Goal: Complete application form

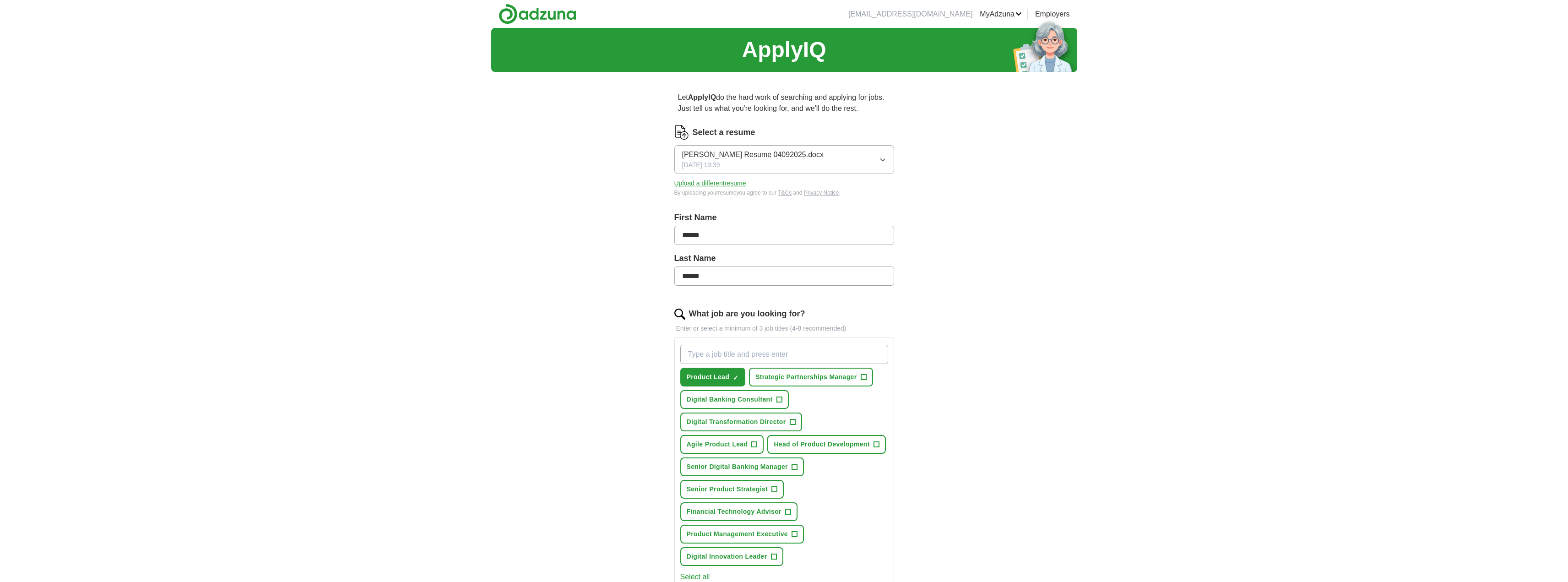
scroll to position [244, 0]
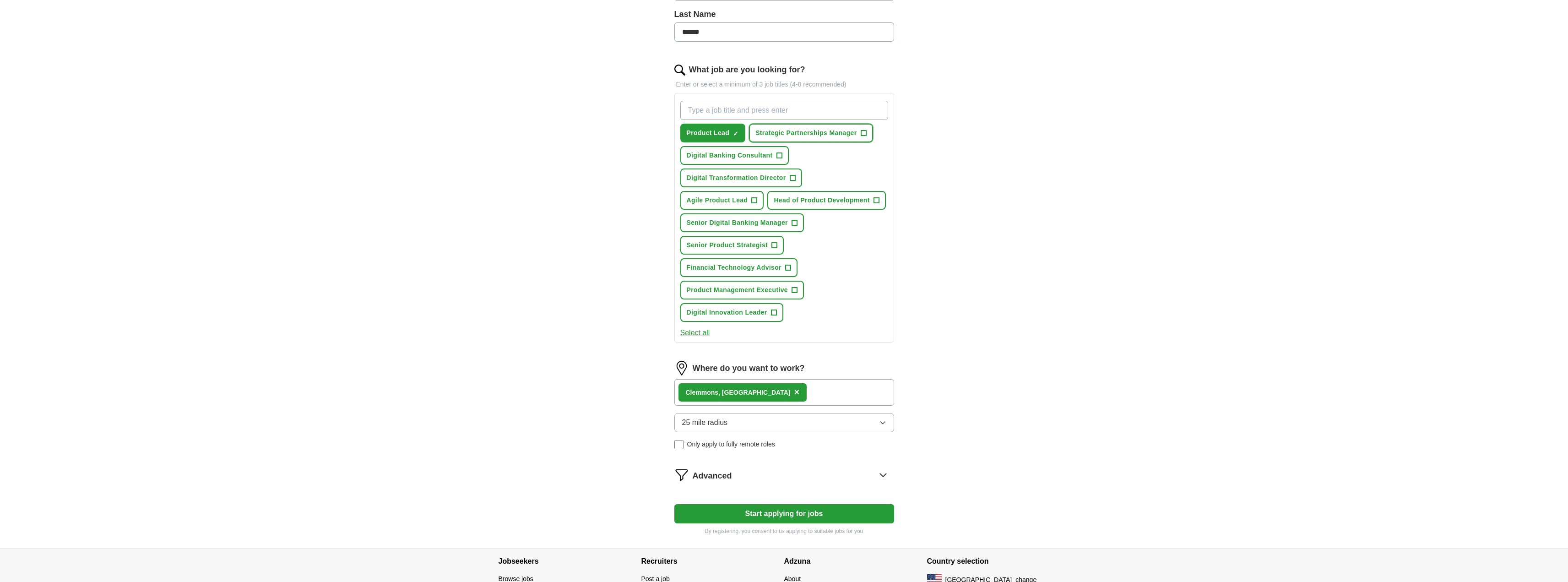
click at [861, 132] on span "+" at bounding box center [863, 133] width 5 height 7
click at [780, 155] on span "+" at bounding box center [779, 156] width 5 height 7
click at [796, 180] on button "Digital Transformation Director +" at bounding box center [741, 178] width 122 height 19
click at [757, 199] on span "+" at bounding box center [754, 200] width 5 height 7
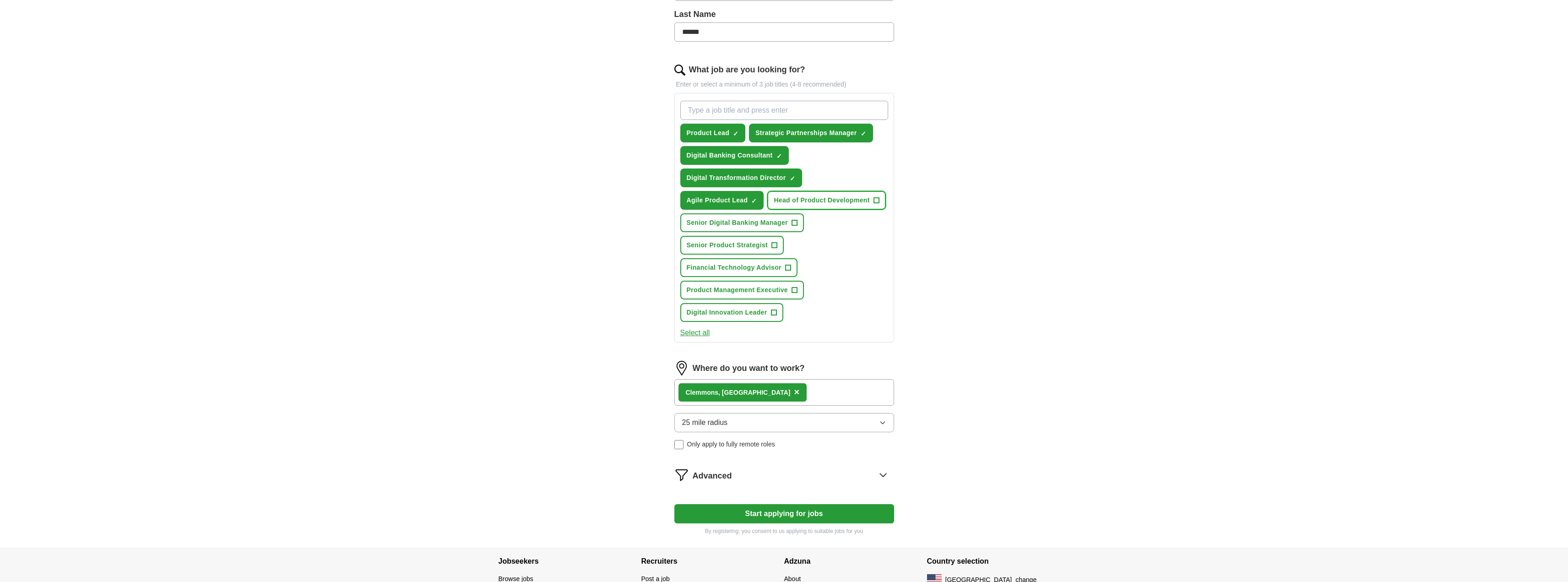
click at [878, 202] on span "+" at bounding box center [876, 200] width 5 height 7
click at [790, 222] on button "Senior Digital Banking Manager +" at bounding box center [742, 222] width 124 height 19
click at [776, 245] on span "+" at bounding box center [774, 245] width 5 height 7
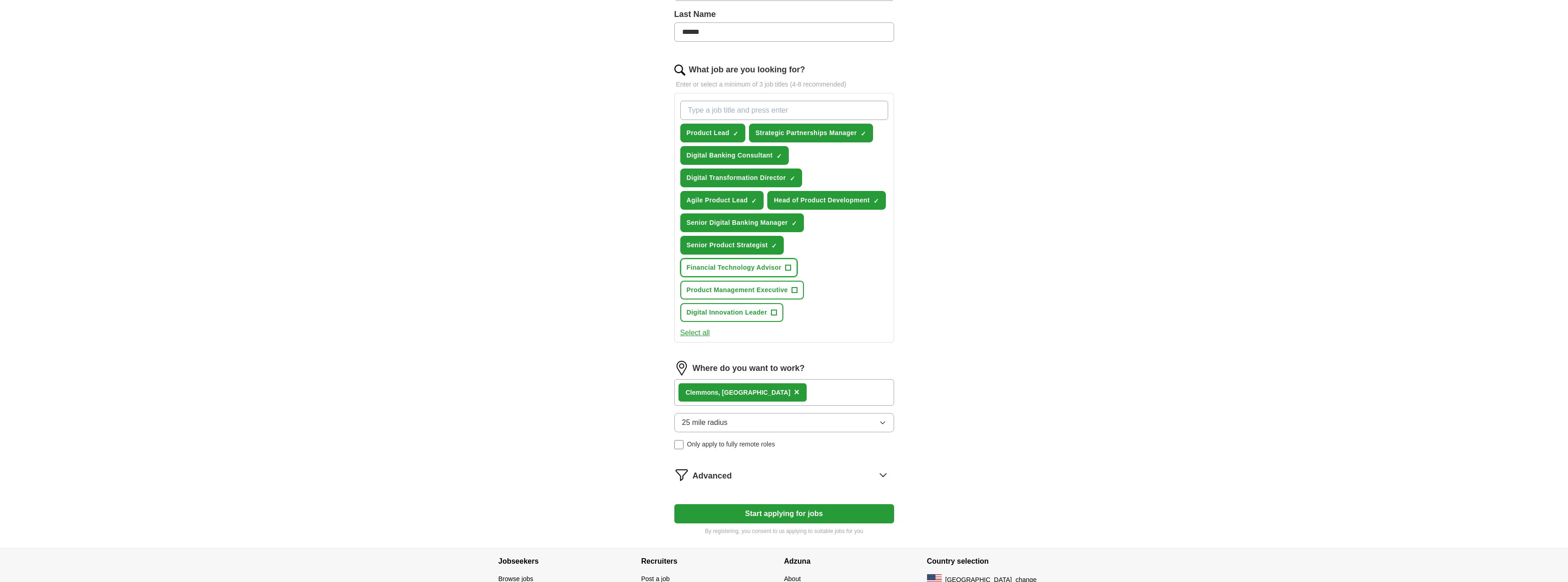
click at [788, 268] on span "+" at bounding box center [788, 268] width 5 height 7
click at [795, 293] on span "+" at bounding box center [794, 290] width 5 height 7
click at [771, 313] on span "+" at bounding box center [774, 313] width 5 height 7
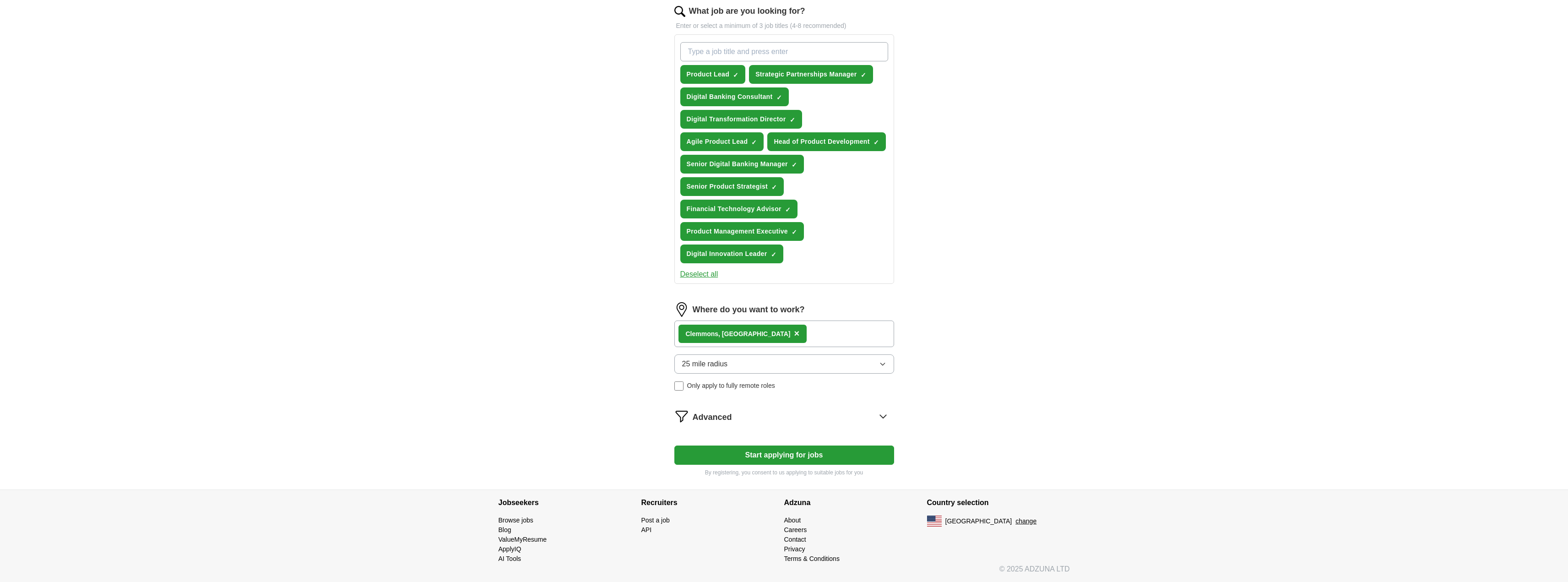
click at [879, 361] on icon "button" at bounding box center [883, 364] width 7 height 7
click at [702, 459] on span "50 mile radius" at bounding box center [705, 461] width 46 height 11
click at [776, 456] on button "Start applying for jobs" at bounding box center [784, 455] width 220 height 19
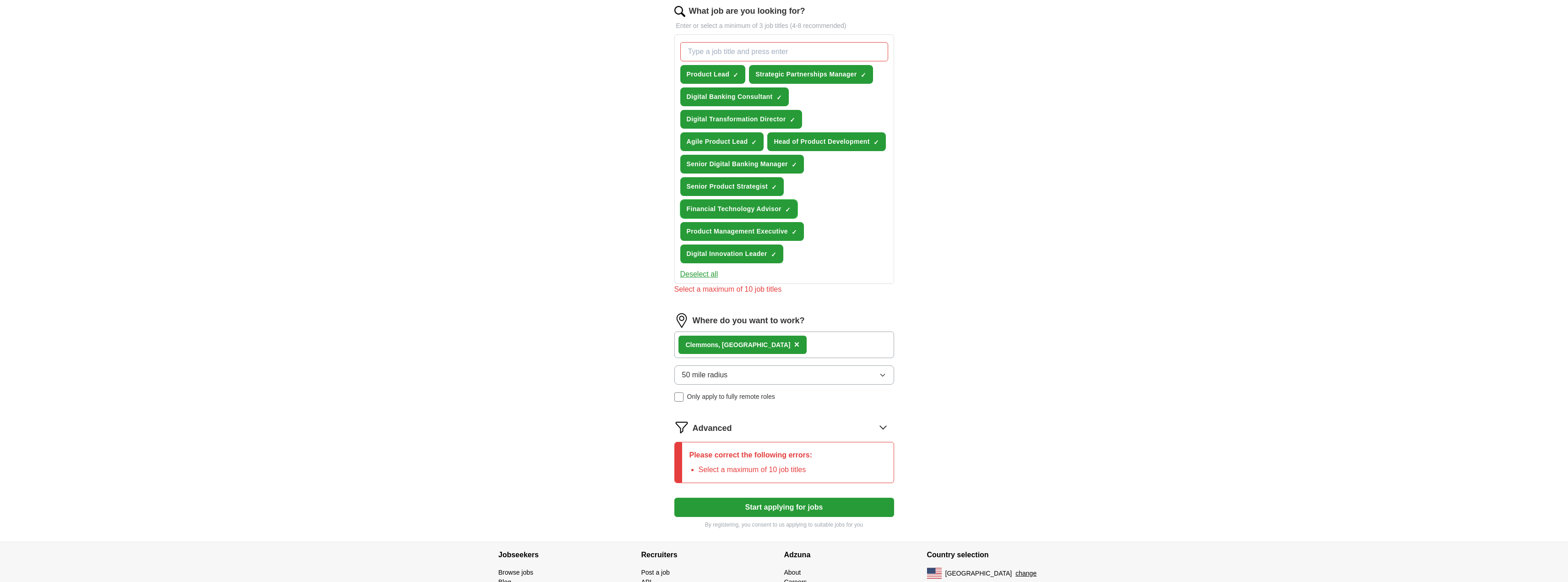
click at [0, 0] on span "×" at bounding box center [0, 0] width 0 height 0
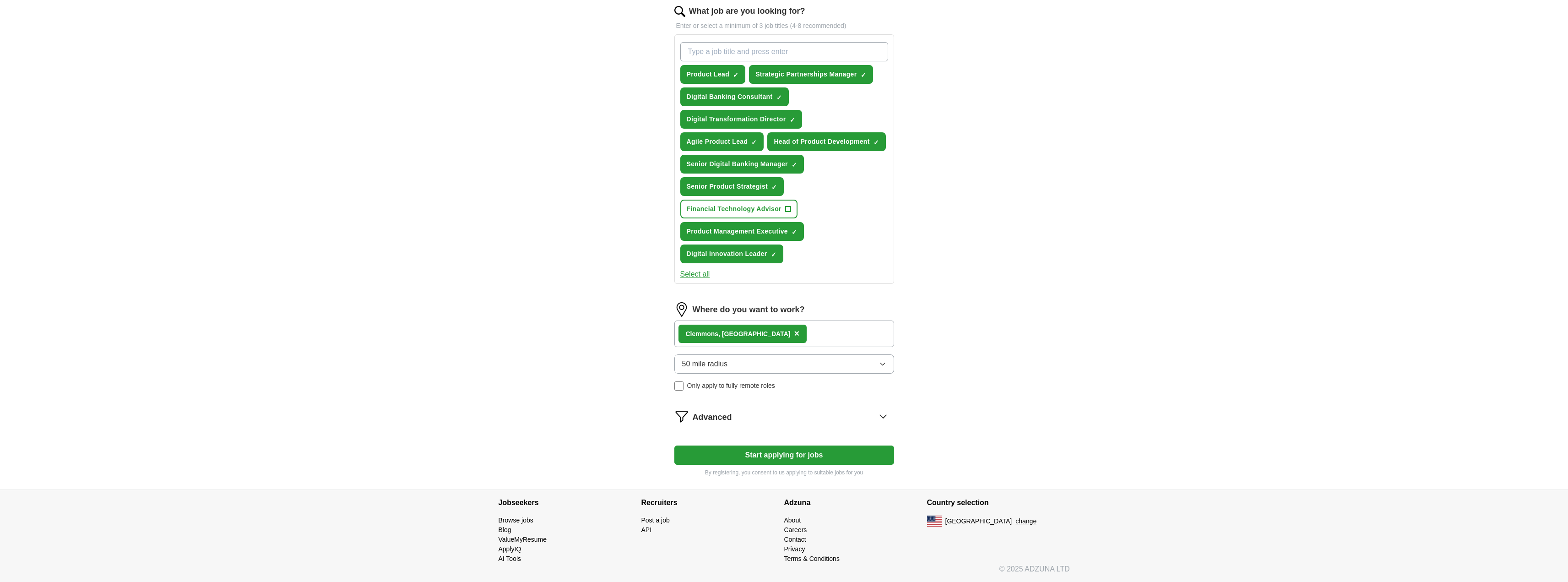
click at [743, 457] on button "Start applying for jobs" at bounding box center [784, 455] width 220 height 19
select select "**"
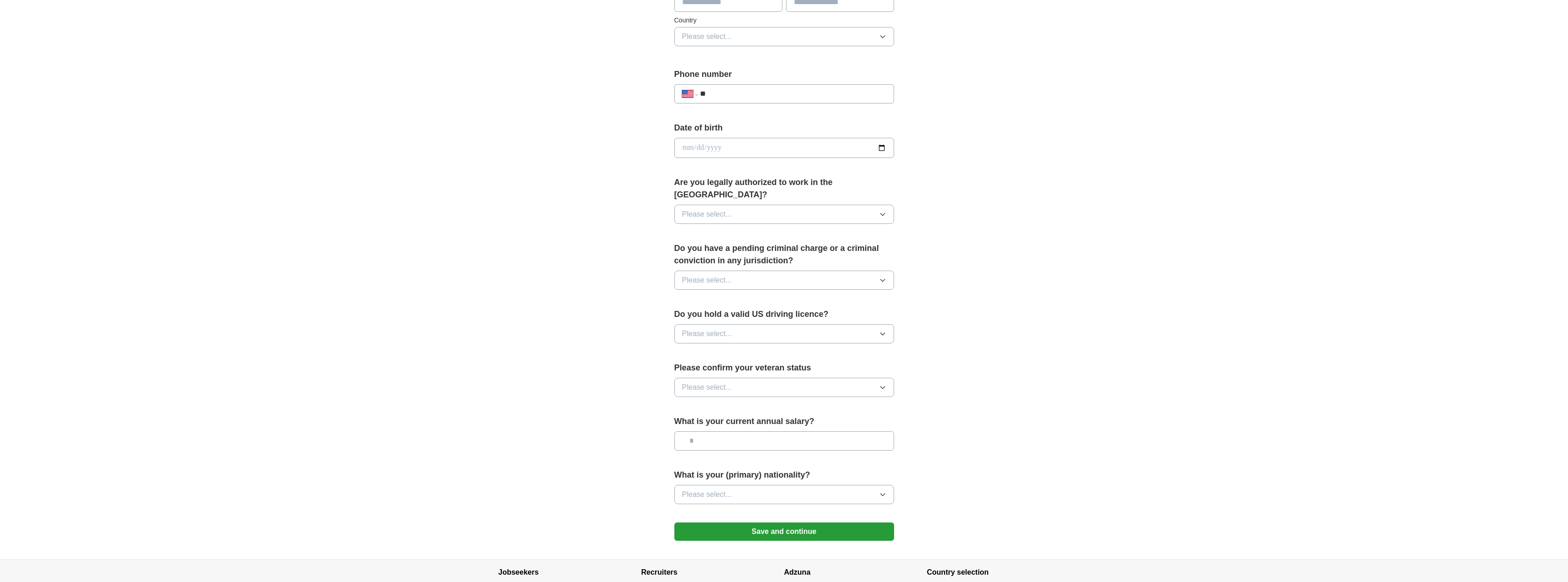
scroll to position [0, 0]
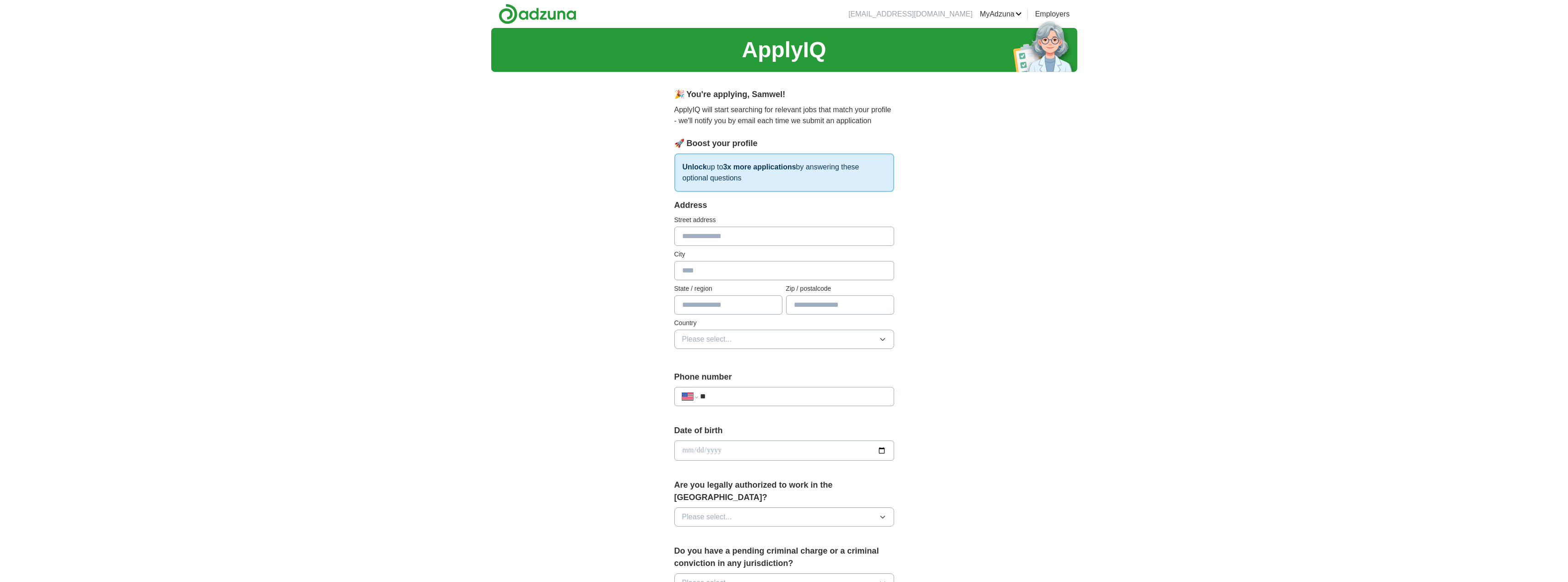
click at [747, 242] on input "text" at bounding box center [784, 236] width 220 height 19
type input "**********"
type input "********"
type input "**"
type input "**********"
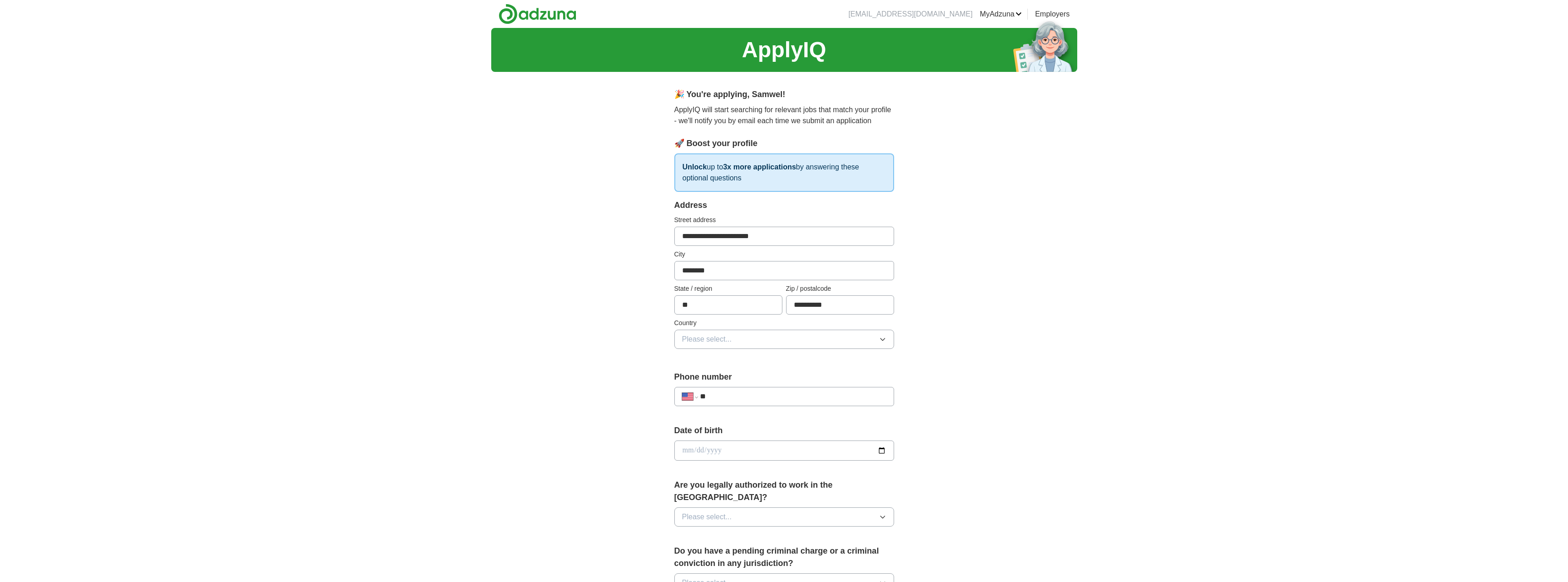
click at [849, 340] on button "Please select..." at bounding box center [784, 340] width 220 height 19
click at [739, 381] on div "United States" at bounding box center [784, 379] width 204 height 11
click at [752, 395] on input "**" at bounding box center [793, 396] width 186 height 11
type input "**********"
click at [1059, 359] on div "**********" at bounding box center [784, 445] width 586 height 834
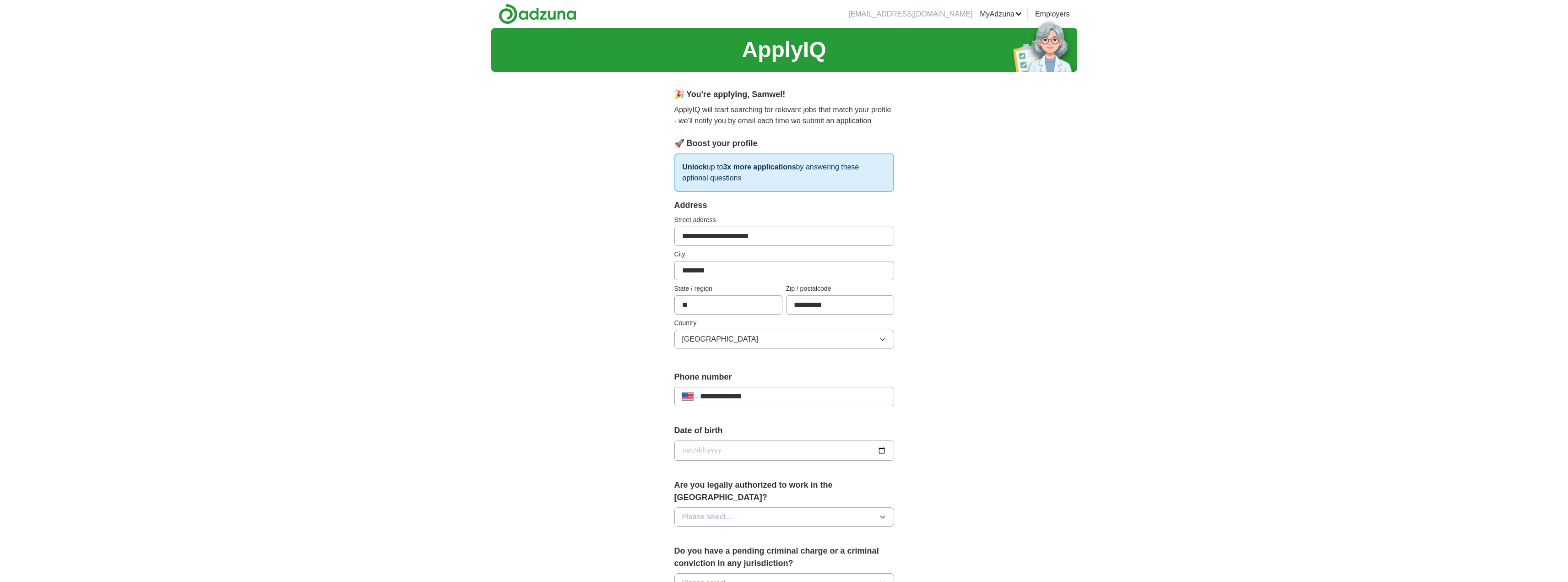
click at [882, 449] on input "date" at bounding box center [784, 451] width 220 height 20
click at [941, 416] on div "**********" at bounding box center [784, 445] width 586 height 834
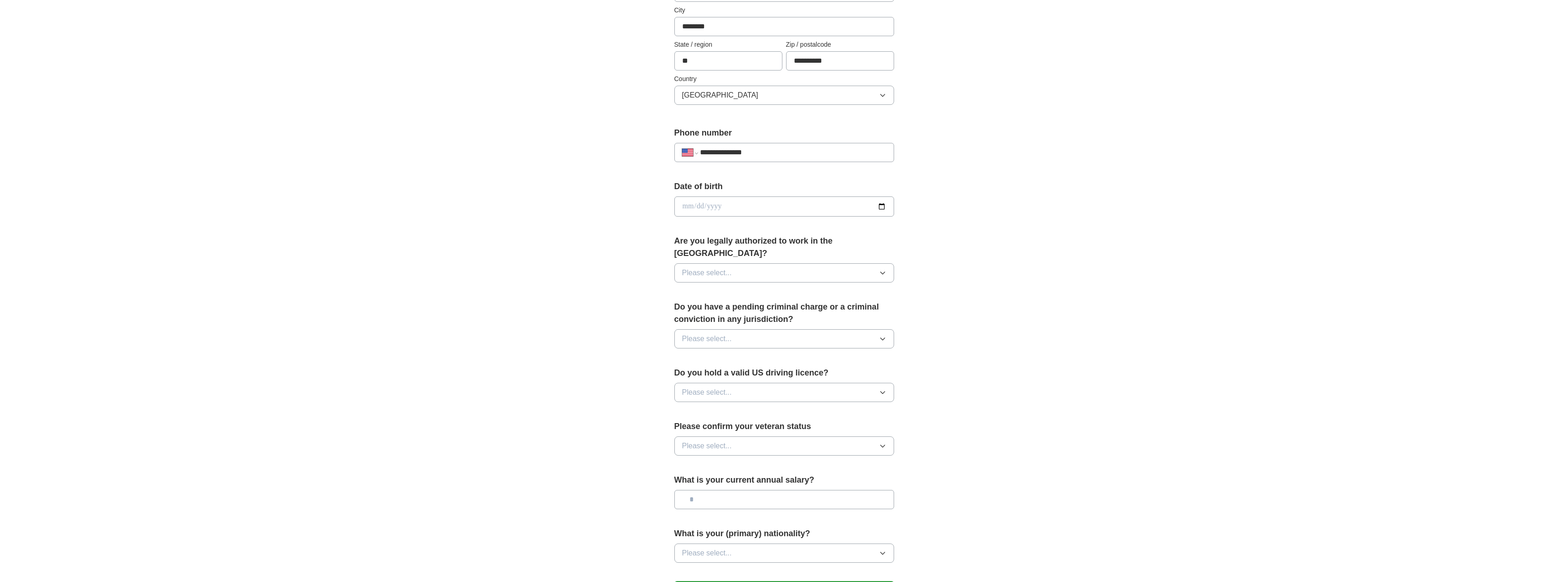
click at [884, 272] on icon "button" at bounding box center [882, 273] width 4 height 2
click at [709, 289] on div "Yes" at bounding box center [784, 294] width 204 height 11
click at [884, 335] on icon "button" at bounding box center [883, 339] width 7 height 7
click at [696, 373] on div "No" at bounding box center [784, 379] width 204 height 11
click at [732, 383] on button "Please select..." at bounding box center [784, 393] width 220 height 19
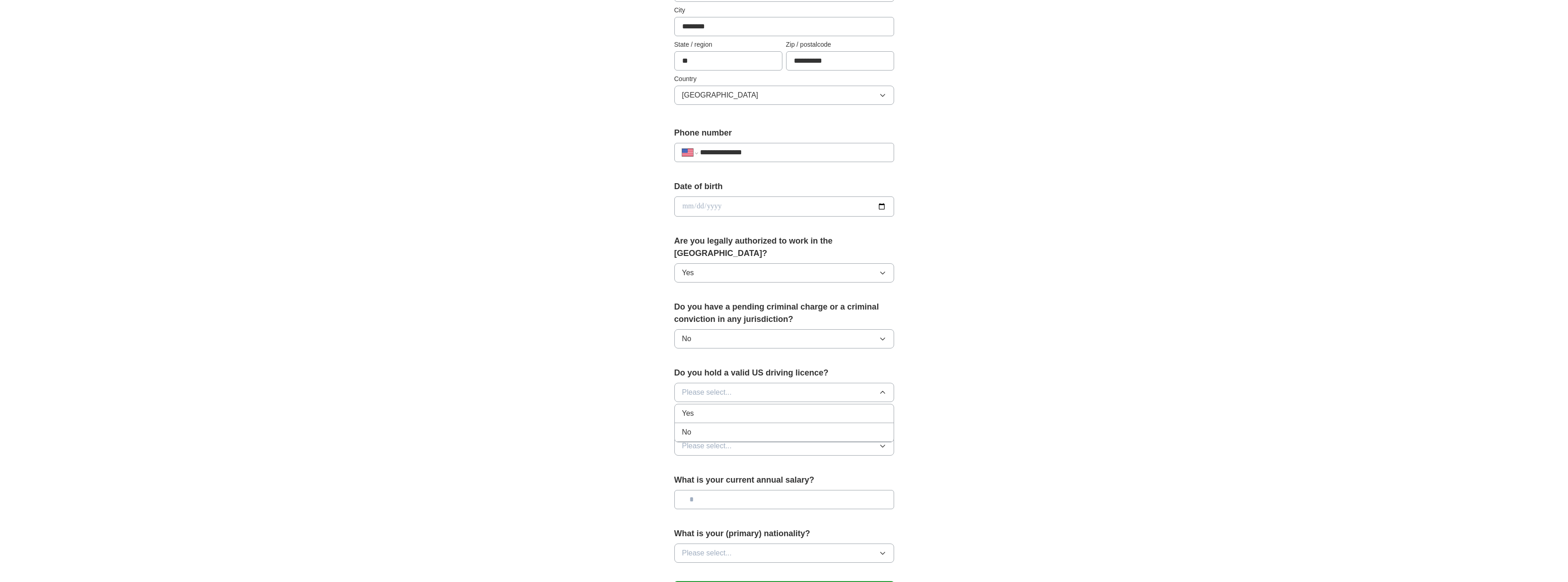
click at [700, 408] on div "Yes" at bounding box center [784, 413] width 204 height 11
click at [887, 436] on button "Please select..." at bounding box center [784, 446] width 220 height 19
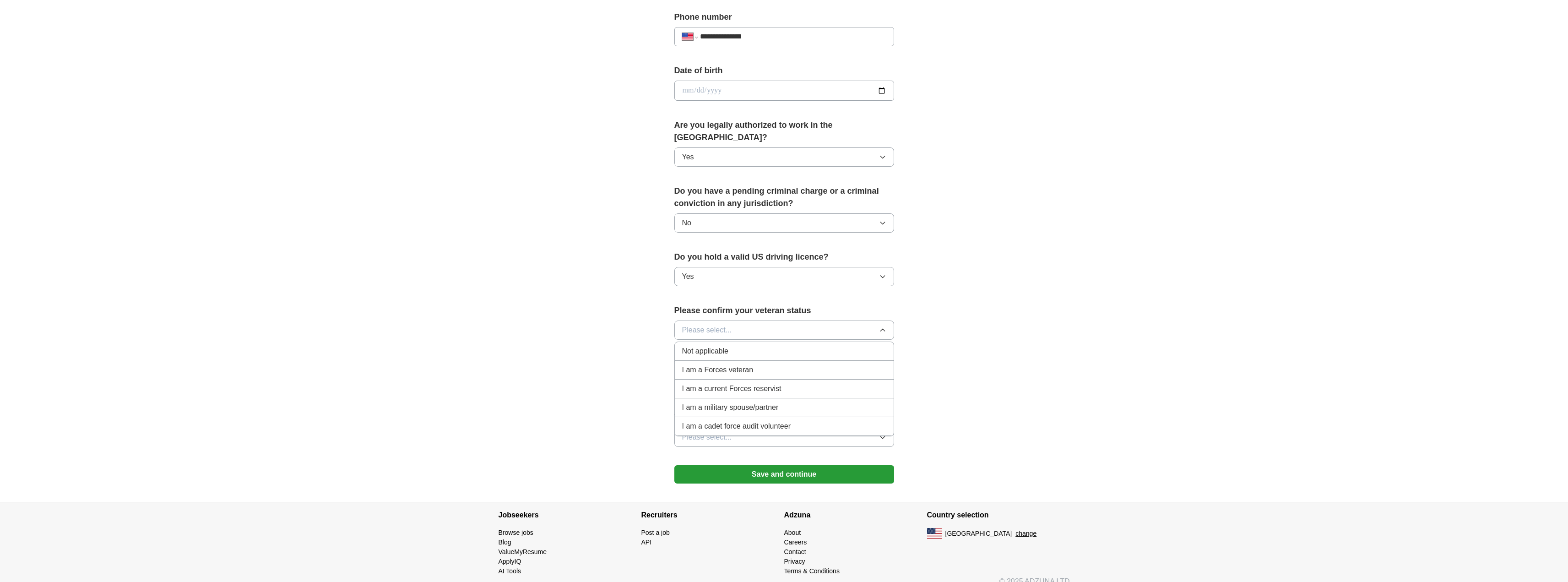
click at [706, 346] on span "Not applicable" at bounding box center [705, 351] width 46 height 11
click at [800, 374] on input "text" at bounding box center [784, 384] width 220 height 19
click at [887, 427] on button "Please select..." at bounding box center [784, 437] width 220 height 19
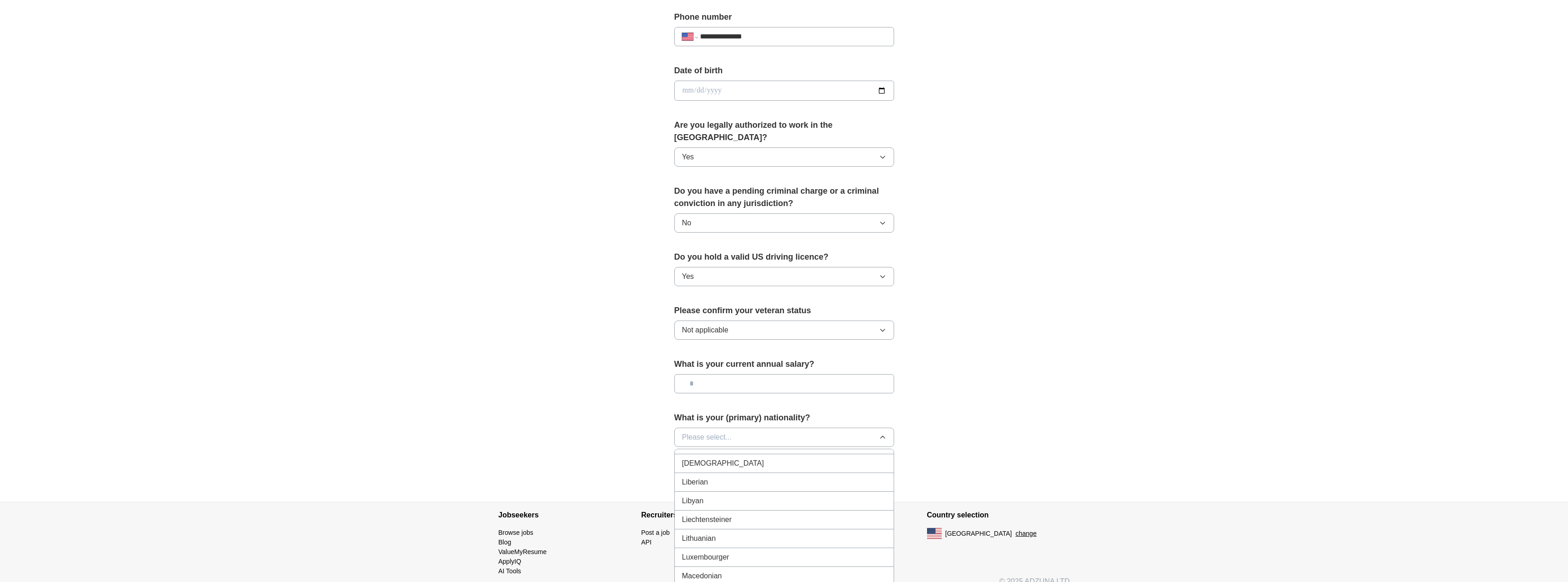
scroll to position [1591, 0]
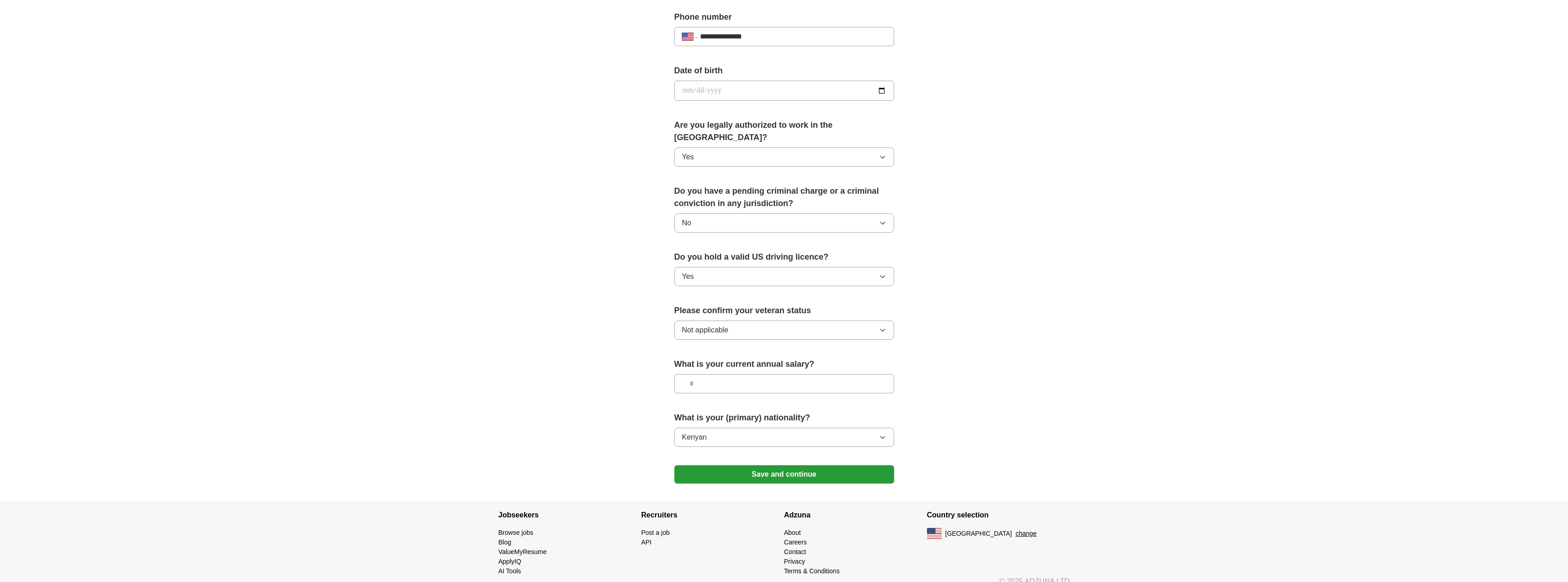
click at [831, 465] on button "Save and continue" at bounding box center [784, 474] width 220 height 18
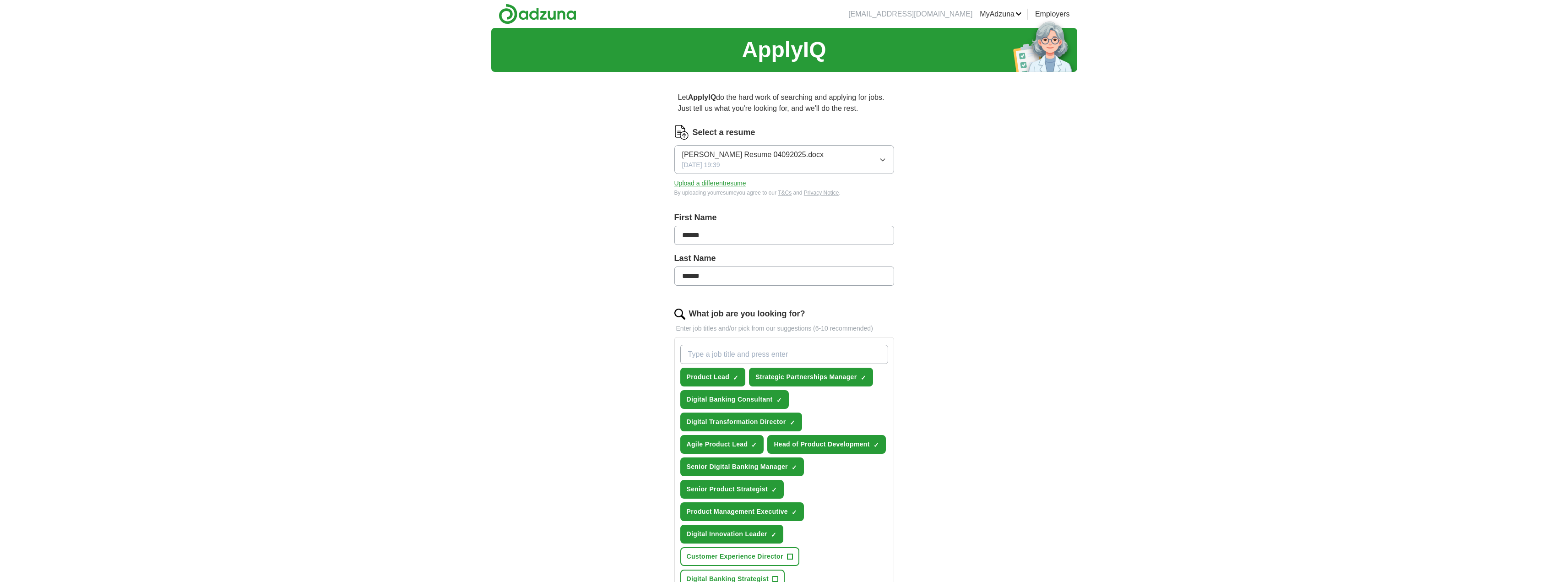
scroll to position [455, 0]
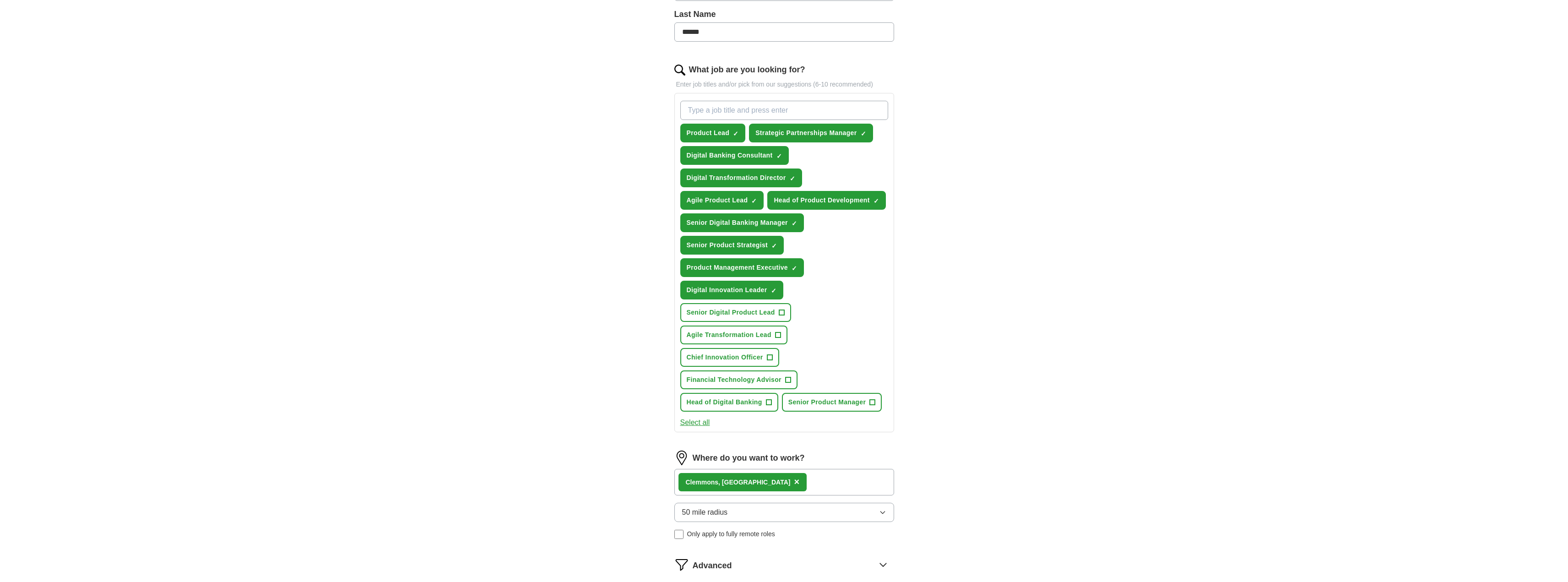
scroll to position [411, 0]
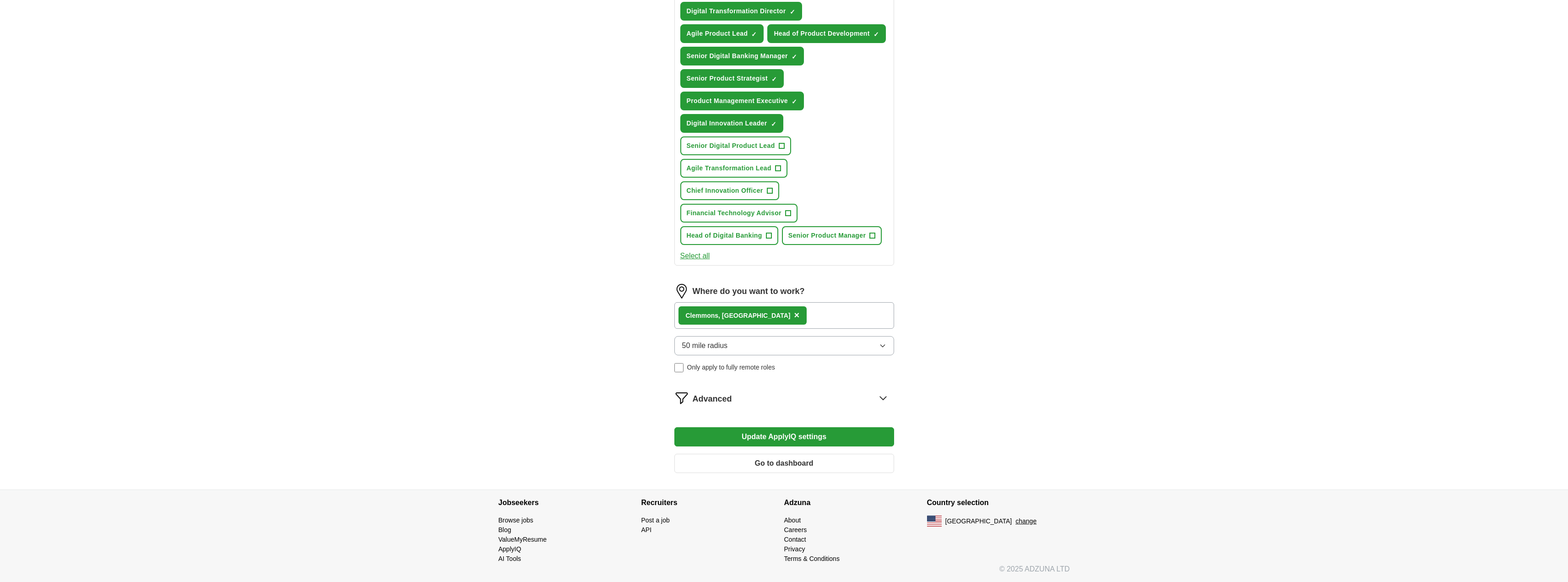
click at [805, 433] on button "Update ApplyIQ settings" at bounding box center [784, 437] width 220 height 19
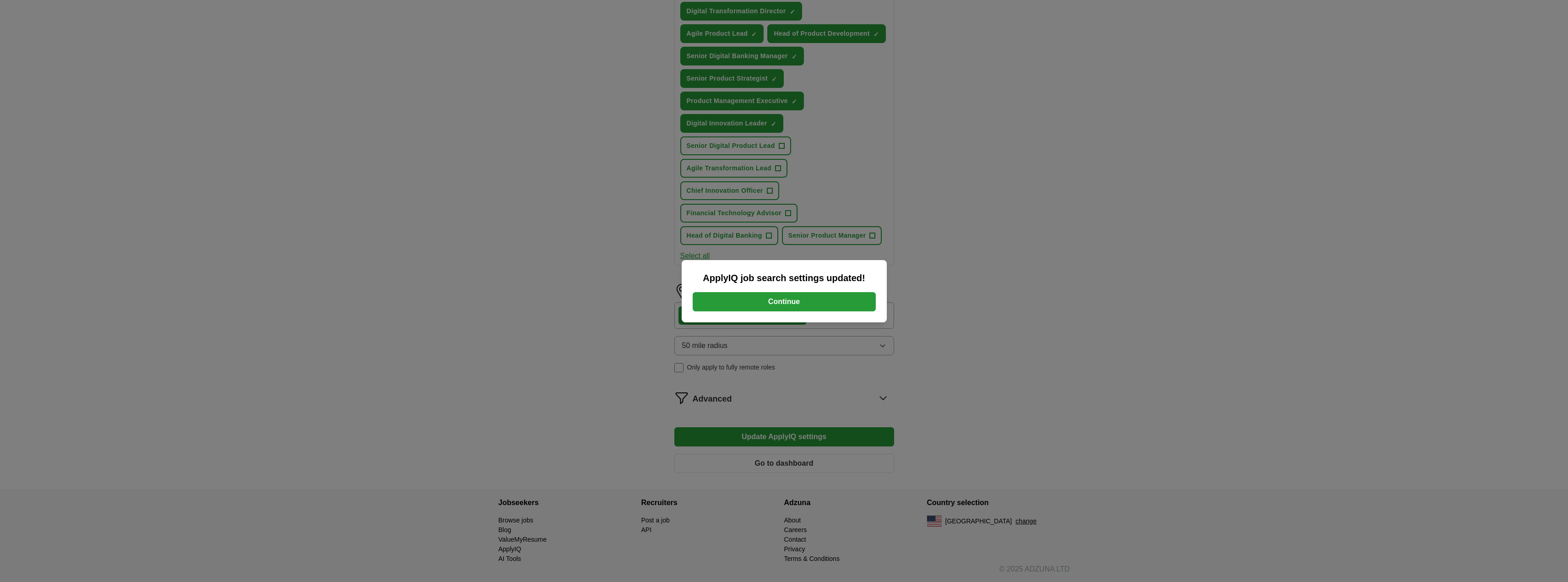
click at [1029, 316] on div "ApplyIQ job search settings updated! Continue" at bounding box center [784, 291] width 1568 height 582
click at [828, 306] on button "Continue" at bounding box center [784, 302] width 183 height 19
